Goal: Task Accomplishment & Management: Complete application form

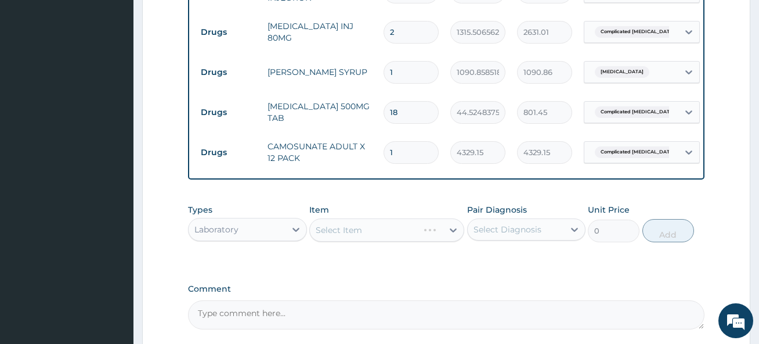
scroll to position [491, 0]
click at [356, 234] on div "Select Item" at bounding box center [386, 229] width 155 height 23
click at [355, 241] on div "Select Item" at bounding box center [386, 229] width 155 height 23
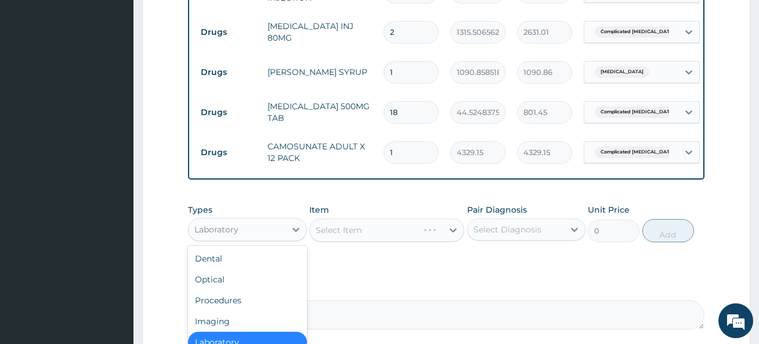
click at [241, 232] on div "Laboratory" at bounding box center [237, 229] width 96 height 19
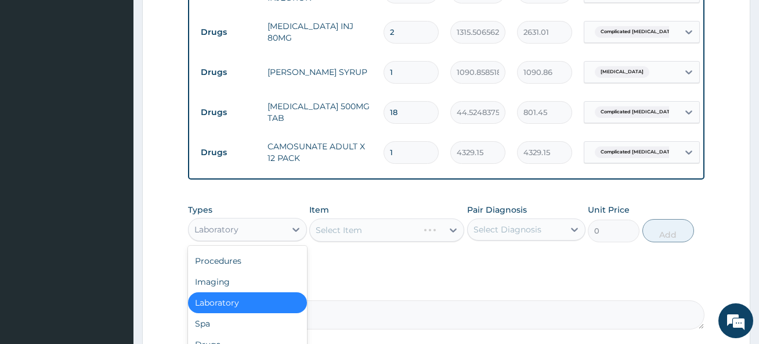
click at [255, 313] on div "Laboratory" at bounding box center [247, 302] width 118 height 21
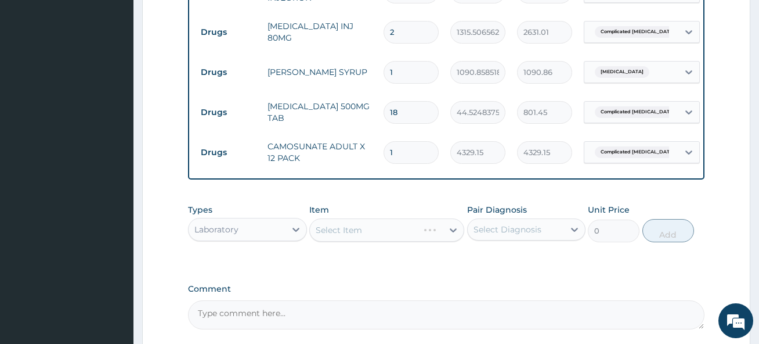
click at [354, 238] on div "Select Item" at bounding box center [386, 229] width 155 height 23
click at [355, 238] on div "Select Item" at bounding box center [386, 229] width 155 height 23
click at [331, 237] on div "Select Item" at bounding box center [386, 229] width 155 height 23
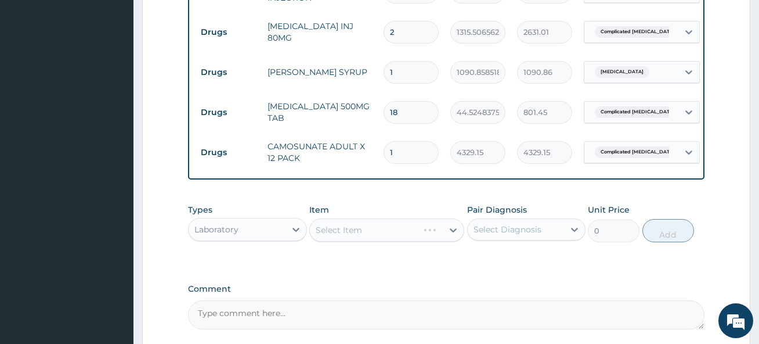
click at [391, 241] on div "Select Item" at bounding box center [386, 229] width 155 height 23
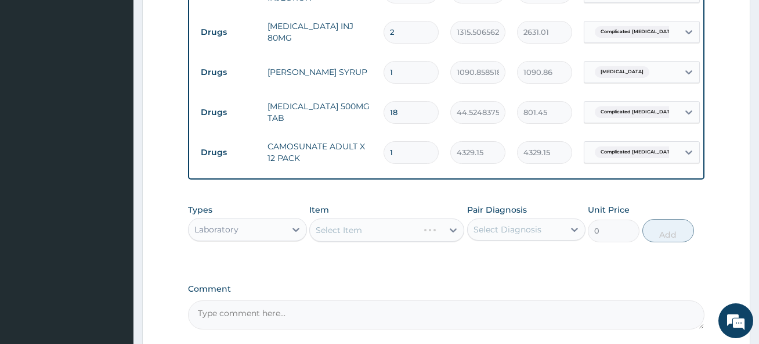
click at [391, 241] on div "Select Item" at bounding box center [386, 229] width 155 height 23
click at [326, 241] on div "Select Item" at bounding box center [386, 229] width 155 height 23
click at [371, 241] on div "Select Item" at bounding box center [386, 229] width 155 height 23
click at [334, 241] on div "Select Item" at bounding box center [386, 229] width 155 height 23
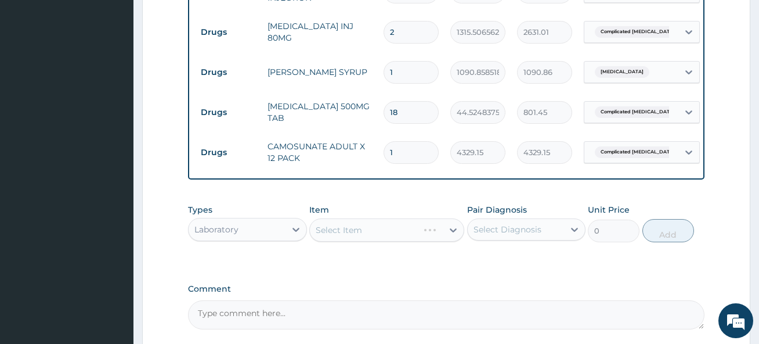
click at [351, 238] on div "Select Item" at bounding box center [386, 229] width 155 height 23
click at [366, 236] on div "Select Item" at bounding box center [386, 229] width 155 height 23
click at [370, 235] on div "Select Item" at bounding box center [386, 229] width 155 height 23
click at [378, 237] on div "Select Item" at bounding box center [386, 229] width 155 height 23
click at [383, 240] on div "Select Item" at bounding box center [386, 229] width 155 height 23
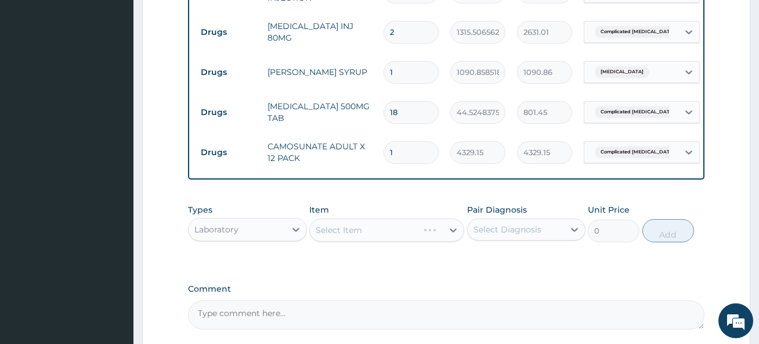
click at [411, 241] on div "Select Item" at bounding box center [386, 229] width 155 height 23
click at [389, 239] on div "Select Item" at bounding box center [386, 229] width 155 height 23
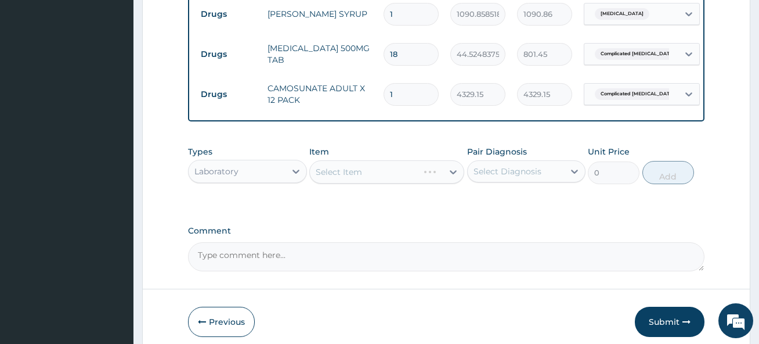
click at [405, 183] on div "Select Item" at bounding box center [386, 171] width 155 height 23
click at [403, 182] on div "Select Item" at bounding box center [386, 171] width 155 height 23
